Goal: Check status: Check status

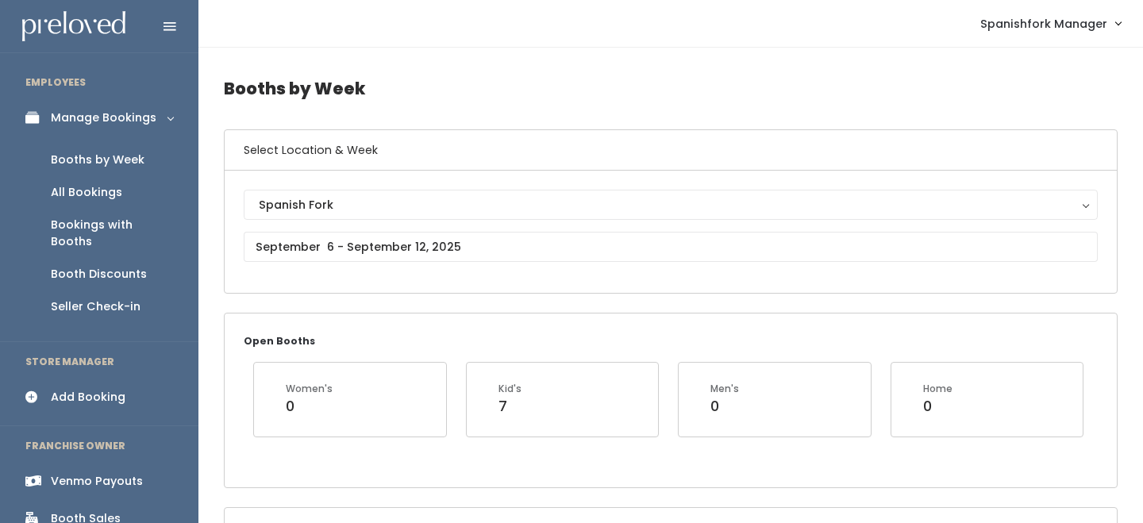
click at [106, 464] on link "Venmo Payouts" at bounding box center [99, 482] width 198 height 36
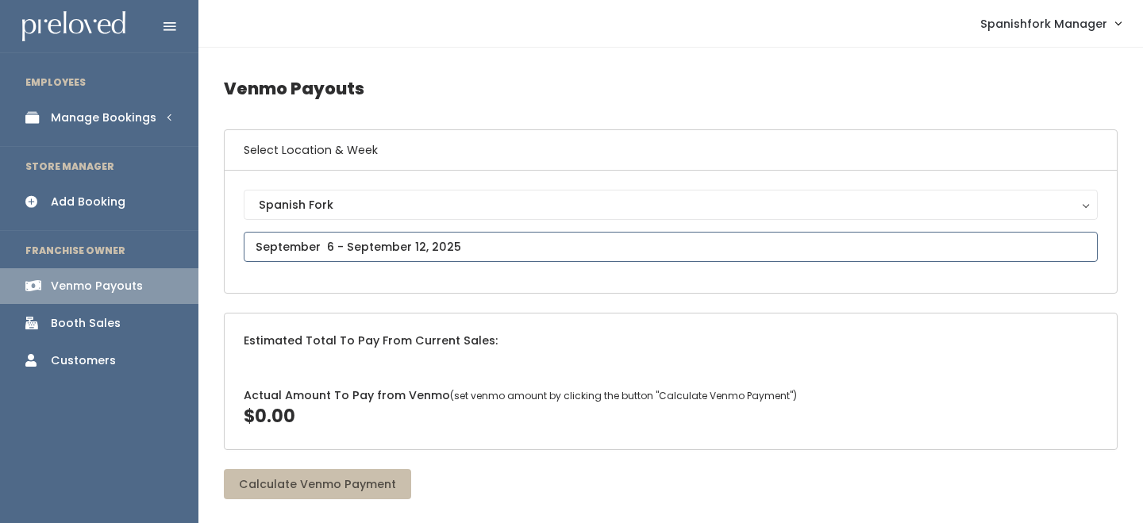
click at [330, 240] on input "text" at bounding box center [671, 247] width 854 height 30
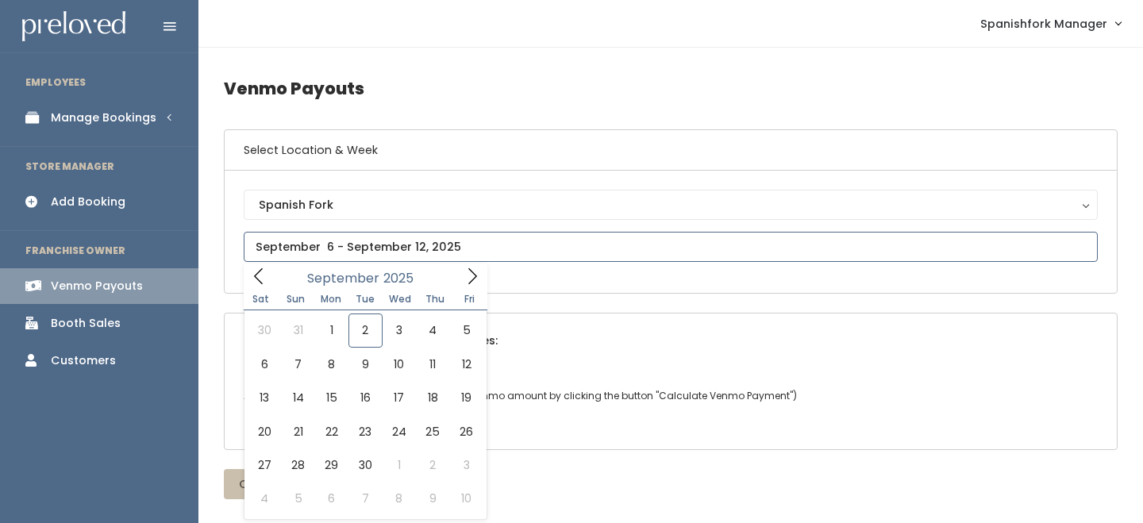
click at [256, 268] on icon at bounding box center [258, 276] width 17 height 17
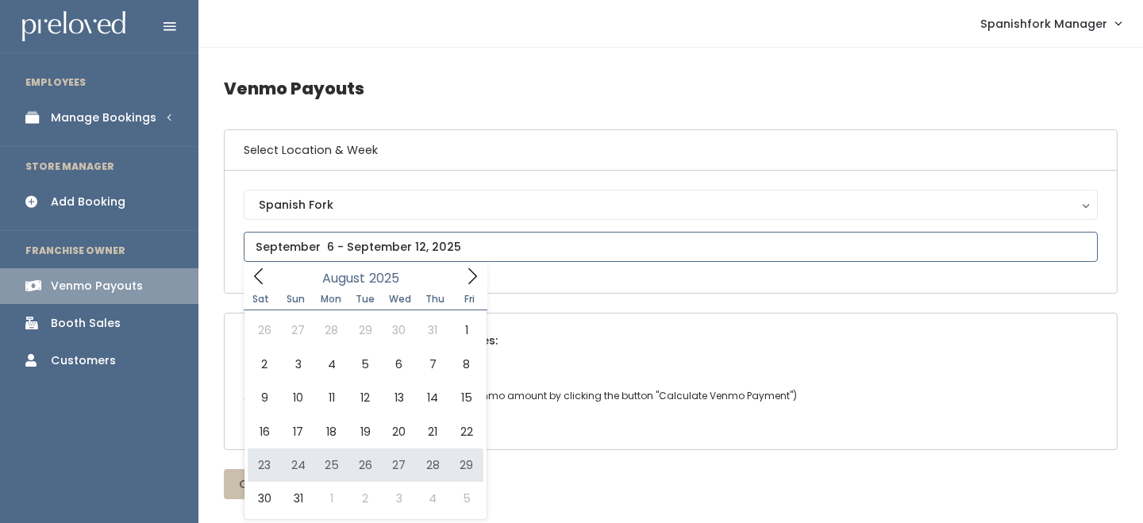
type input "August 23 to August 29"
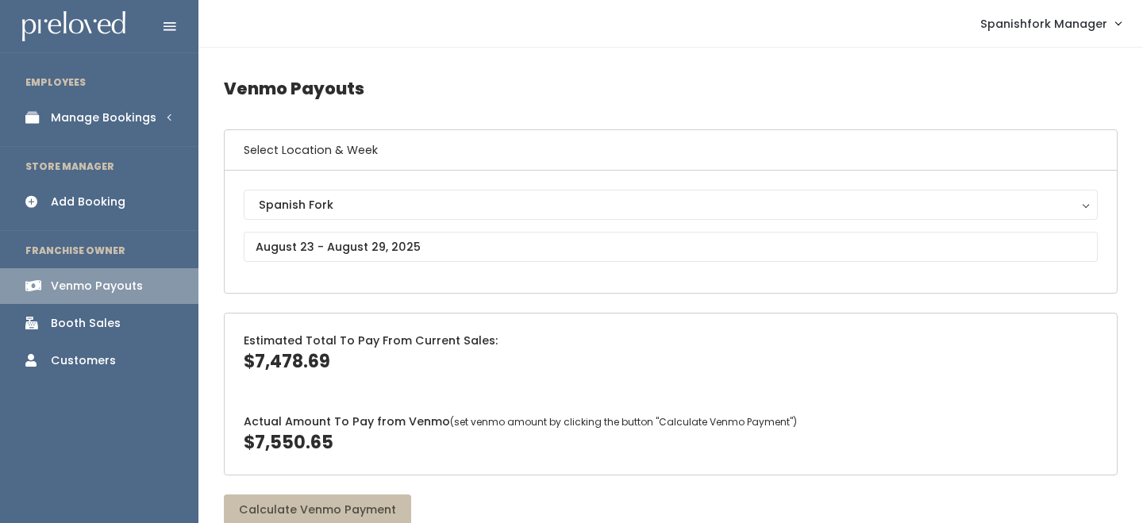
click at [148, 133] on link "Manage Bookings" at bounding box center [99, 118] width 198 height 36
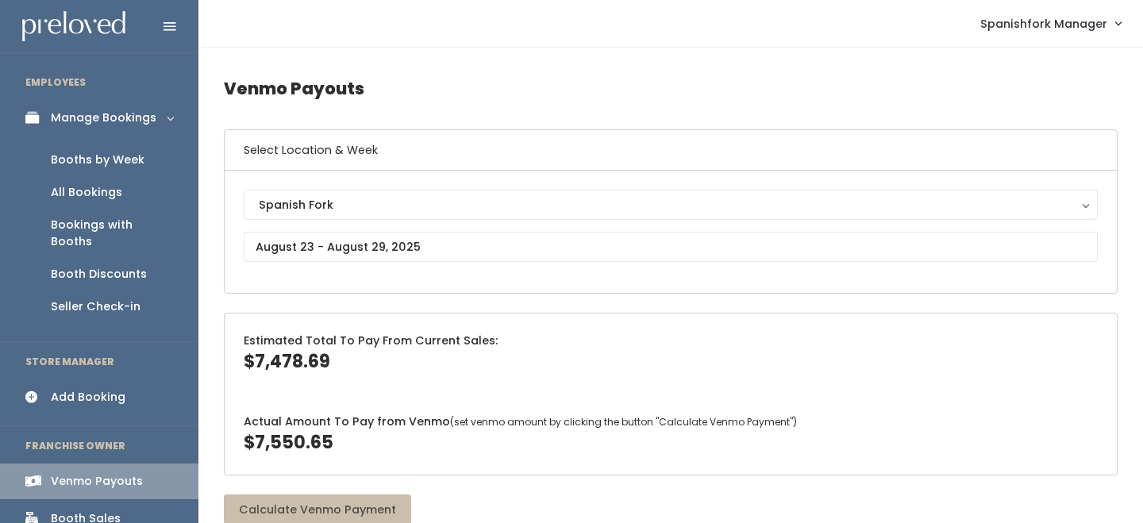
click at [128, 153] on div "Booths by Week" at bounding box center [98, 160] width 94 height 17
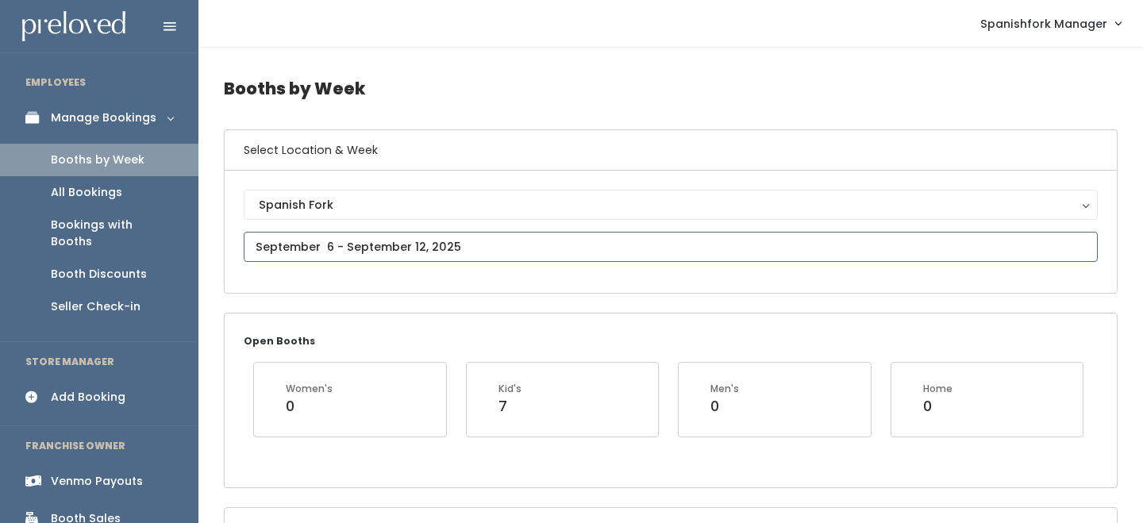
click at [334, 241] on input "text" at bounding box center [671, 247] width 854 height 30
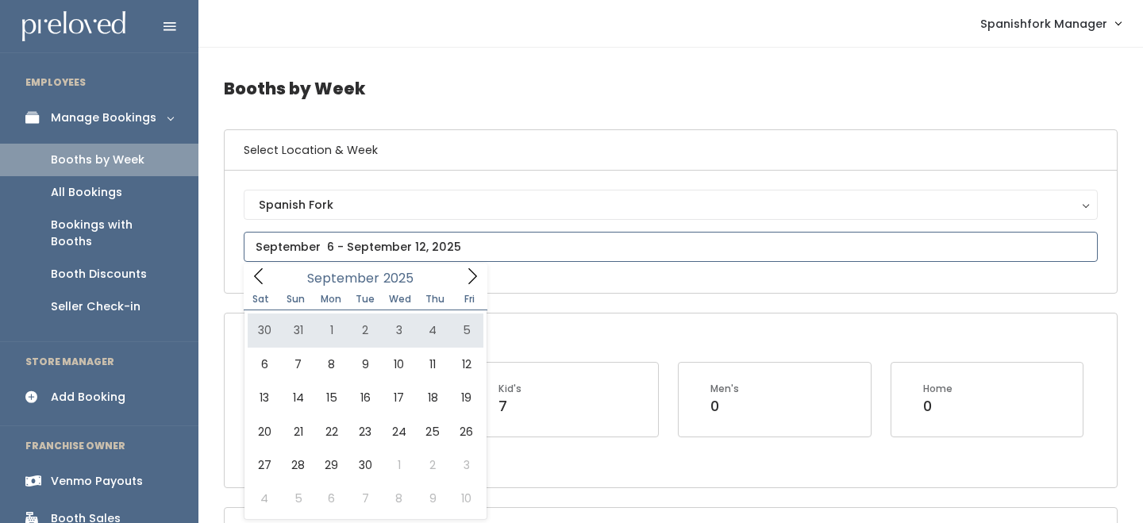
type input "August 30 to September 5"
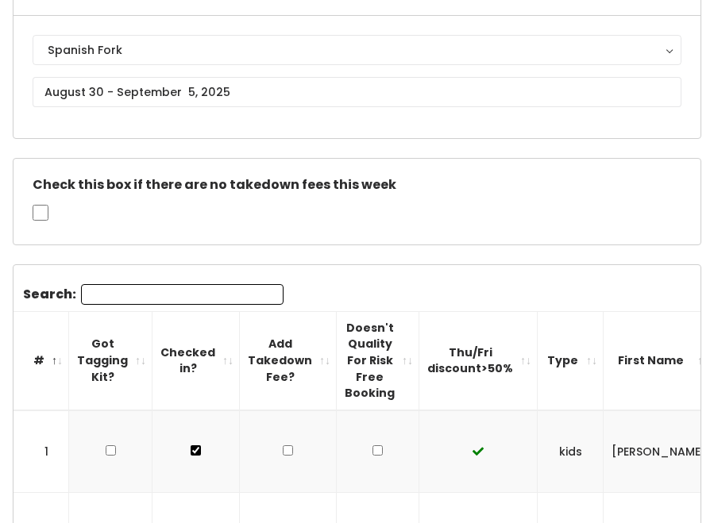
scroll to position [149, 0]
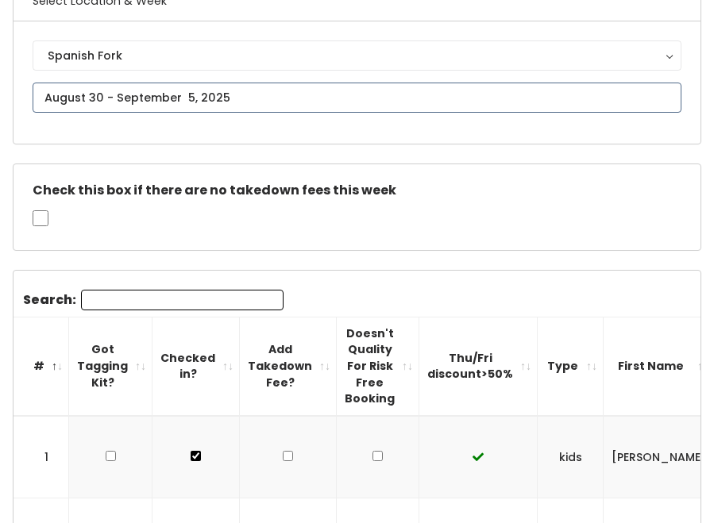
click at [183, 94] on input "text" at bounding box center [357, 98] width 649 height 30
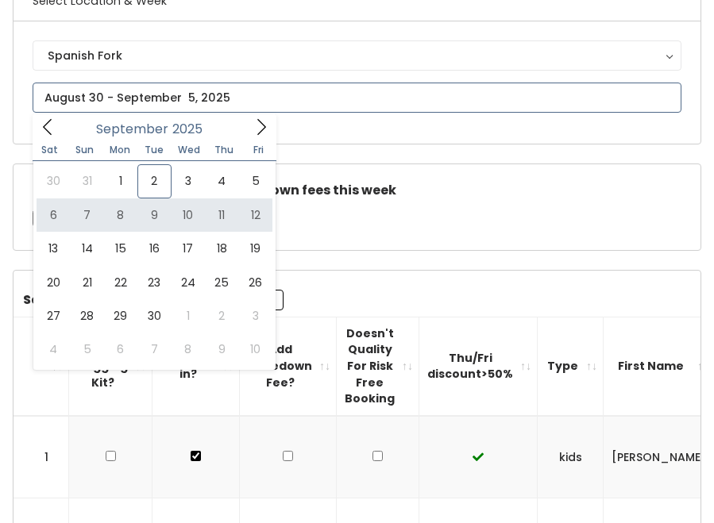
type input "September 6 to September 12"
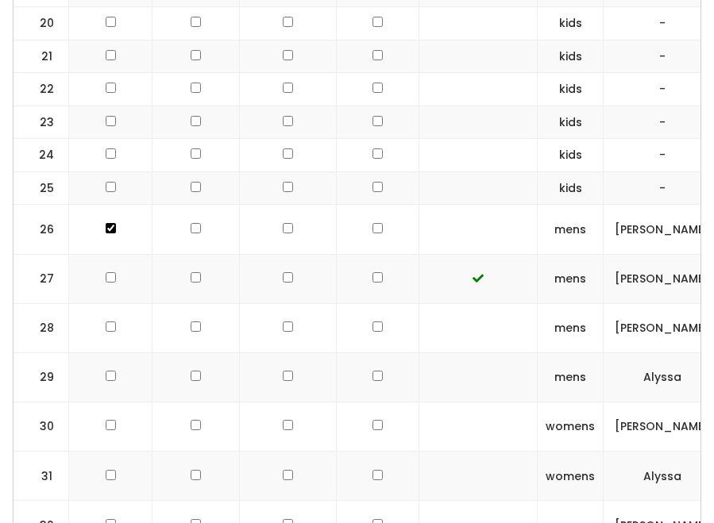
scroll to position [1607, 0]
